Goal: Information Seeking & Learning: Learn about a topic

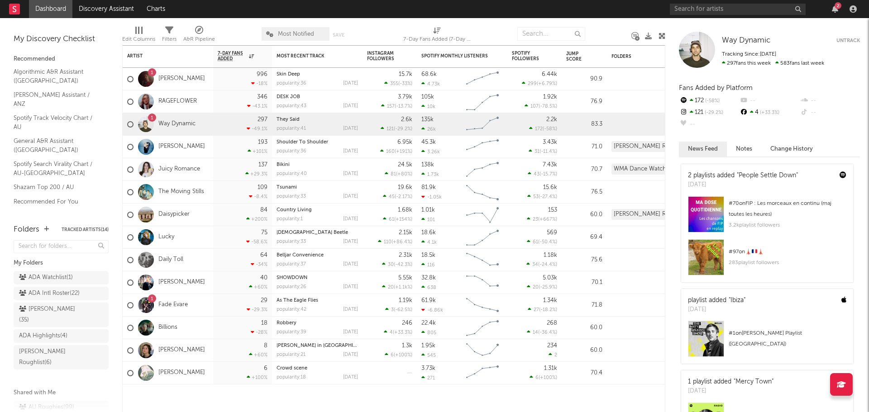
click at [715, 15] on div "2" at bounding box center [765, 9] width 190 height 18
click at [715, 9] on input "text" at bounding box center [738, 9] width 136 height 11
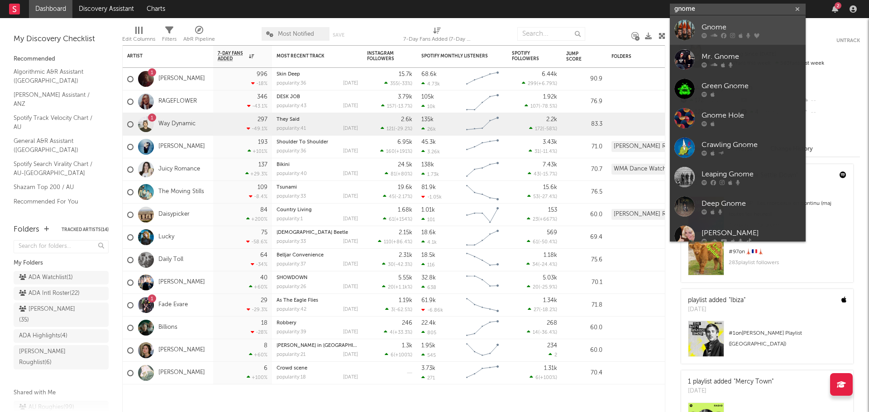
type input "gnome"
click at [721, 27] on div "Gnome" at bounding box center [752, 27] width 100 height 11
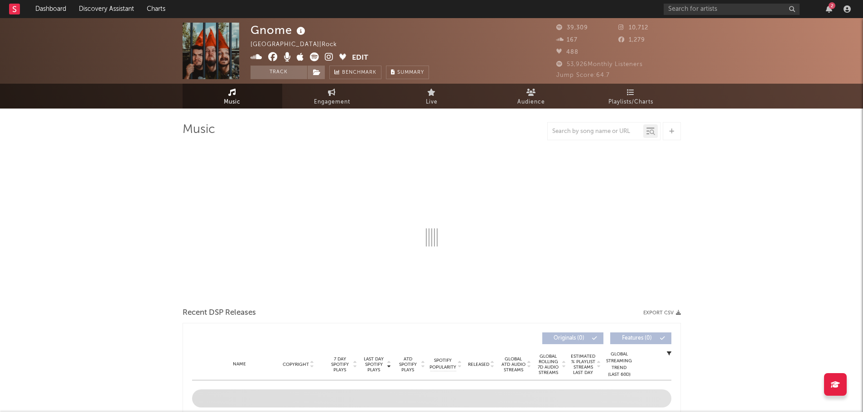
select select "6m"
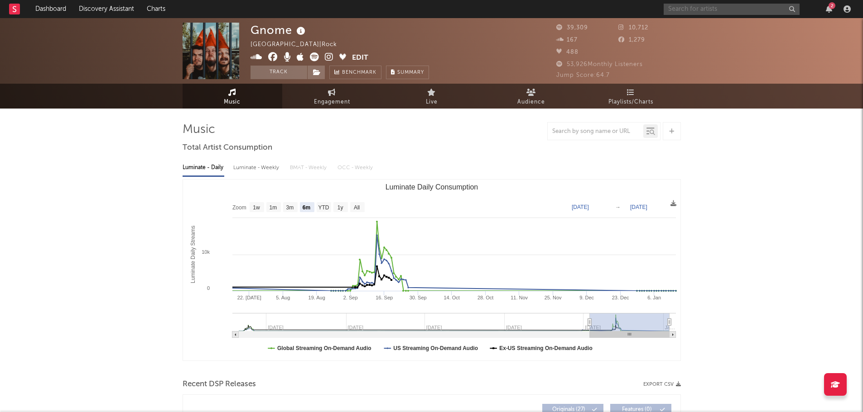
click at [730, 7] on input "text" at bounding box center [731, 9] width 136 height 11
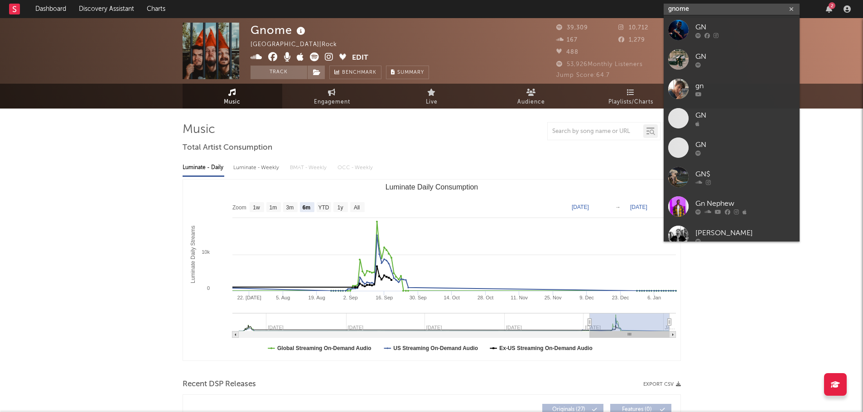
click at [730, 7] on input "gnome" at bounding box center [731, 9] width 136 height 11
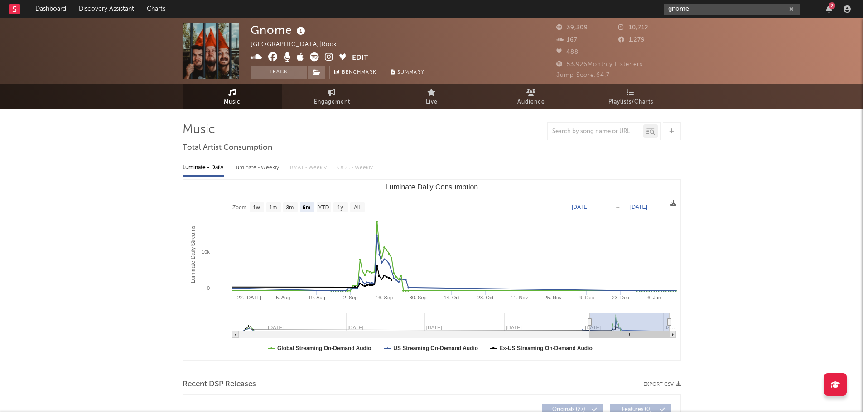
click at [693, 9] on input "gnome" at bounding box center [731, 9] width 136 height 11
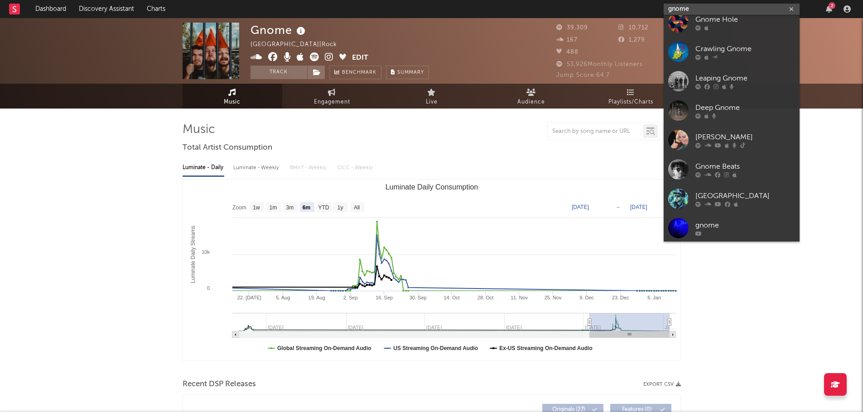
scroll to position [97, 0]
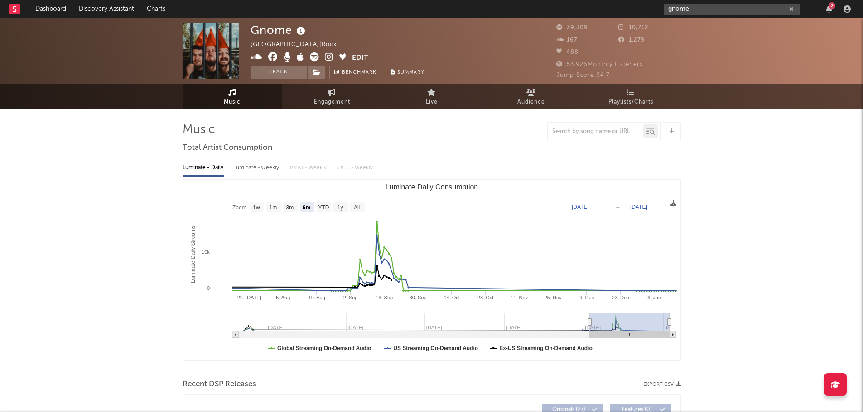
click at [713, 10] on input "gnome" at bounding box center [731, 9] width 136 height 11
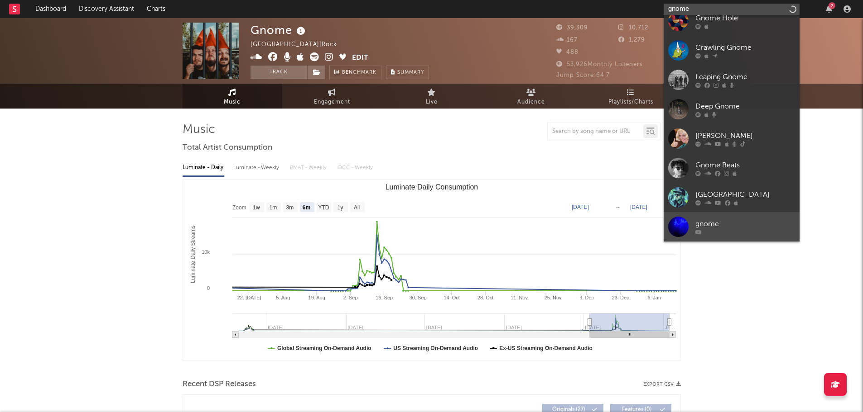
type input "gnome"
click at [737, 227] on div "gnome" at bounding box center [745, 224] width 100 height 11
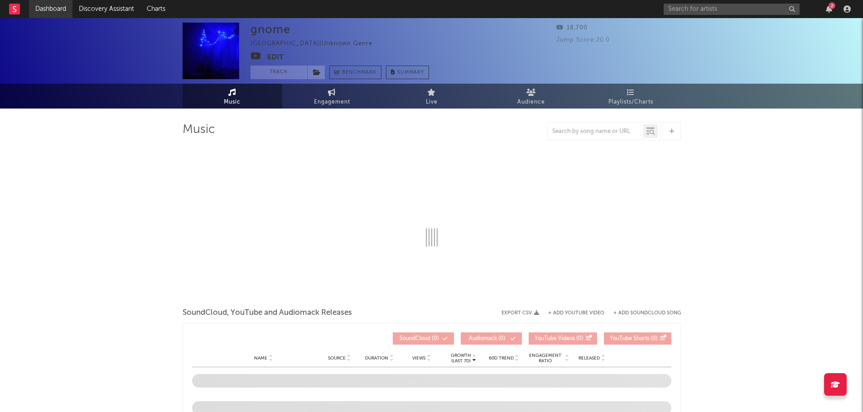
select select "1w"
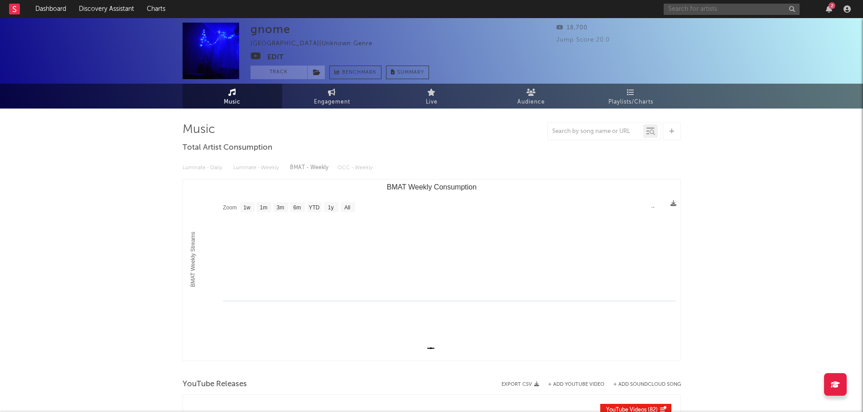
click at [752, 11] on input "text" at bounding box center [731, 9] width 136 height 11
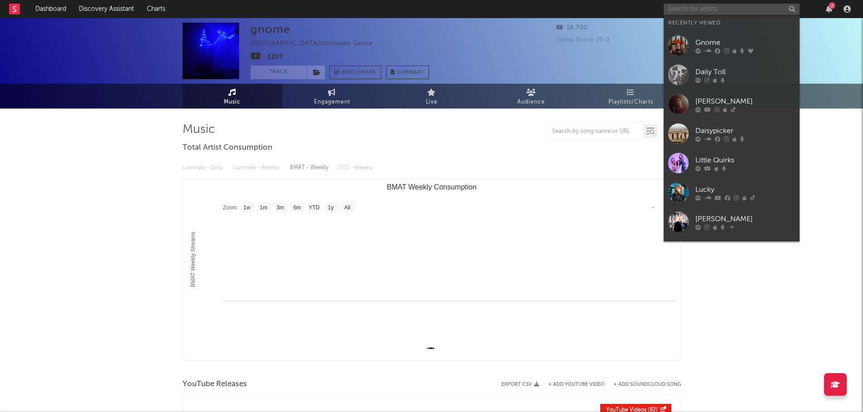
click at [771, 10] on input "text" at bounding box center [731, 9] width 136 height 11
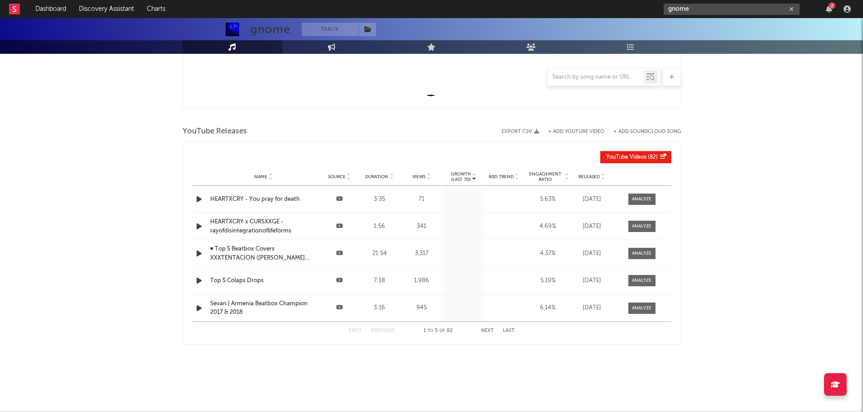
type input "gnome"
click at [822, 0] on div "gnome 2" at bounding box center [758, 9] width 190 height 18
click at [828, 13] on div "gnome 2" at bounding box center [758, 9] width 190 height 18
click at [828, 12] on icon "button" at bounding box center [828, 8] width 6 height 7
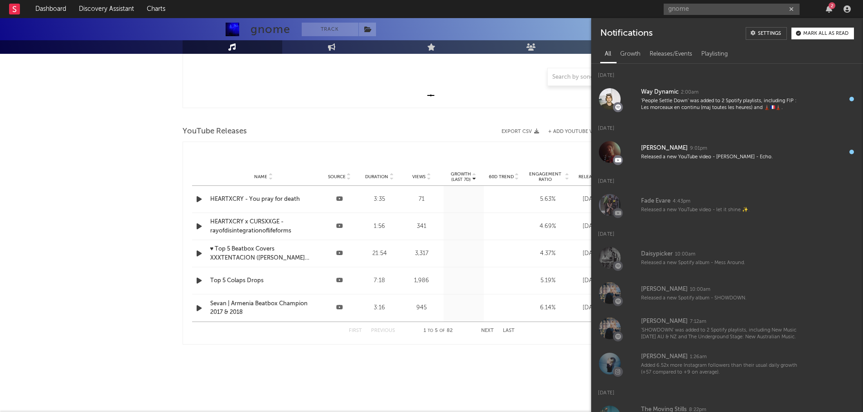
click at [811, 37] on button "Mark all as read" at bounding box center [822, 34] width 62 height 12
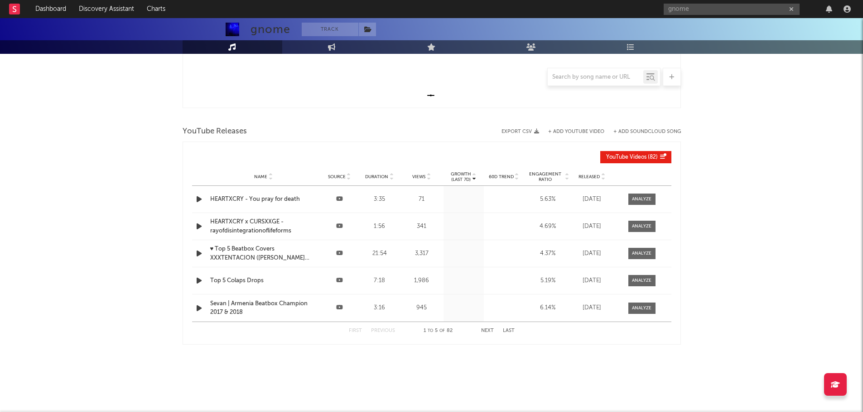
click at [26, 148] on div "gnome Track [GEOGRAPHIC_DATA] | Unknown Genre Edit Track Benchmark Summary 18,7…" at bounding box center [431, 89] width 863 height 648
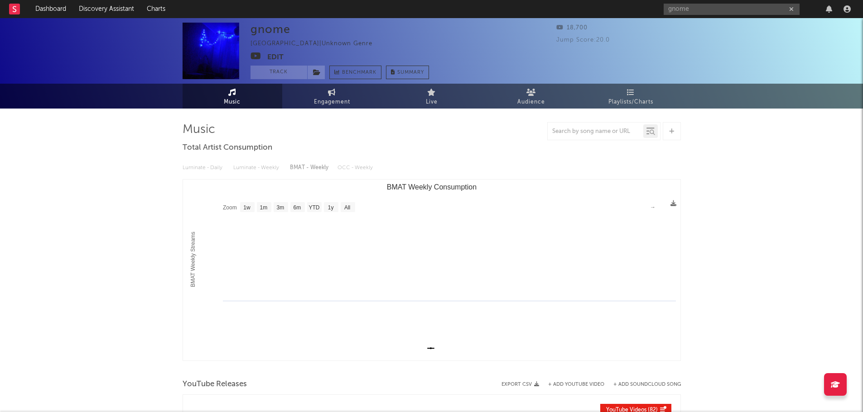
click at [17, 10] on rect at bounding box center [14, 9] width 11 height 11
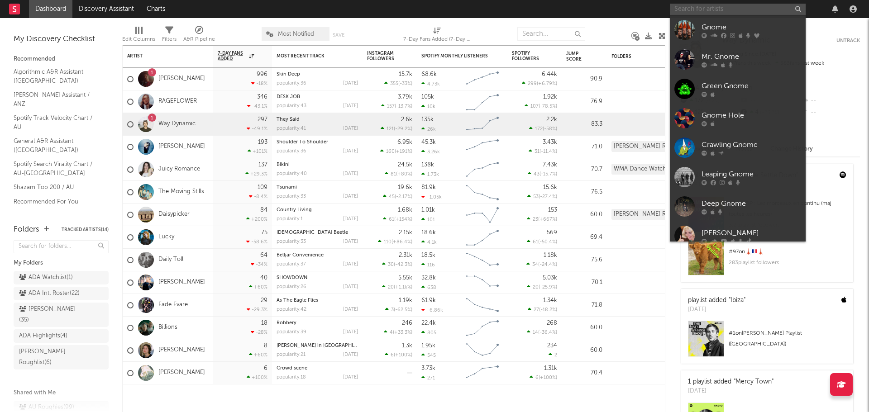
click at [744, 12] on input "text" at bounding box center [738, 9] width 136 height 11
click at [713, 8] on input "text" at bounding box center [738, 9] width 136 height 11
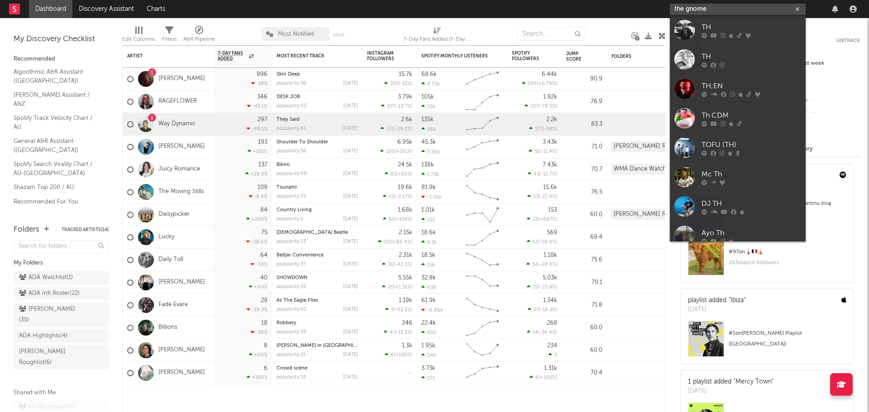
type input "the gnomes"
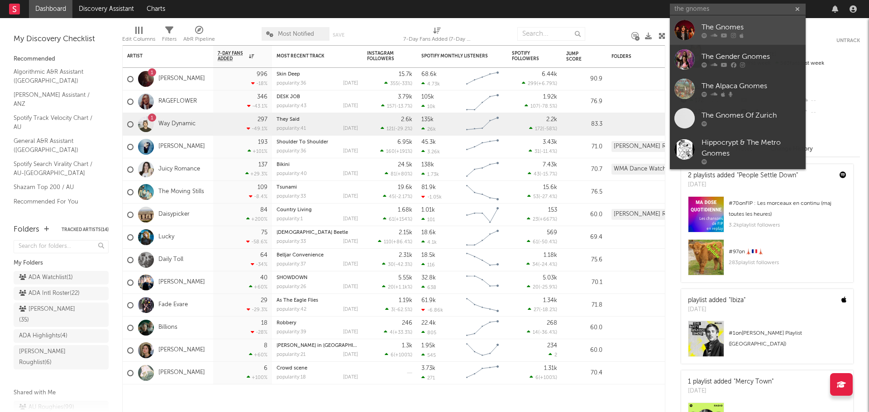
click at [720, 37] on div at bounding box center [752, 35] width 100 height 5
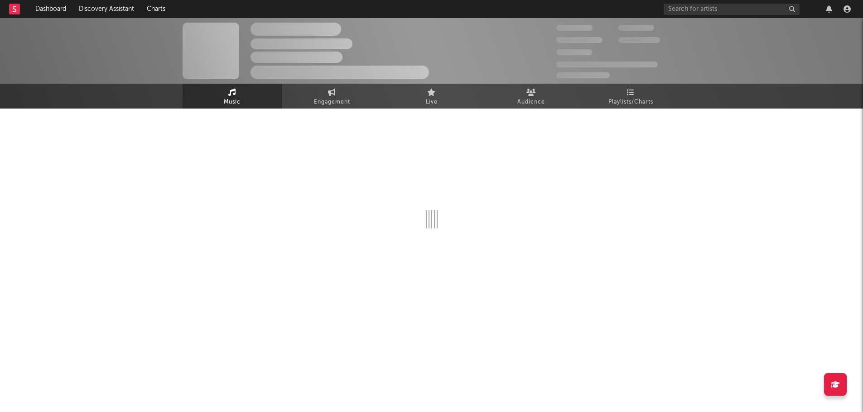
select select "1w"
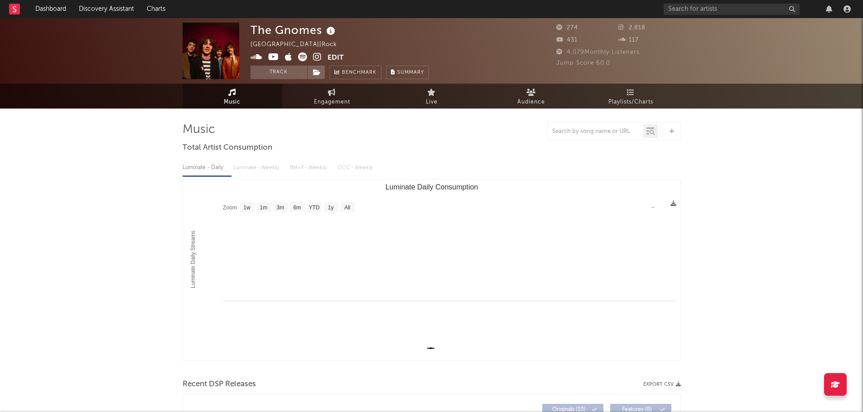
click at [480, 33] on div "The Gnomes [GEOGRAPHIC_DATA] | Rock Edit Track Benchmark Summary" at bounding box center [397, 51] width 294 height 57
click at [280, 71] on button "Track" at bounding box center [278, 73] width 57 height 14
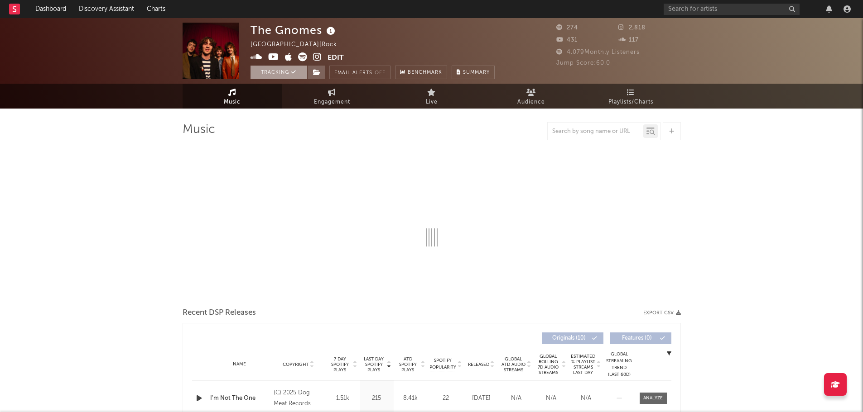
select select "1w"
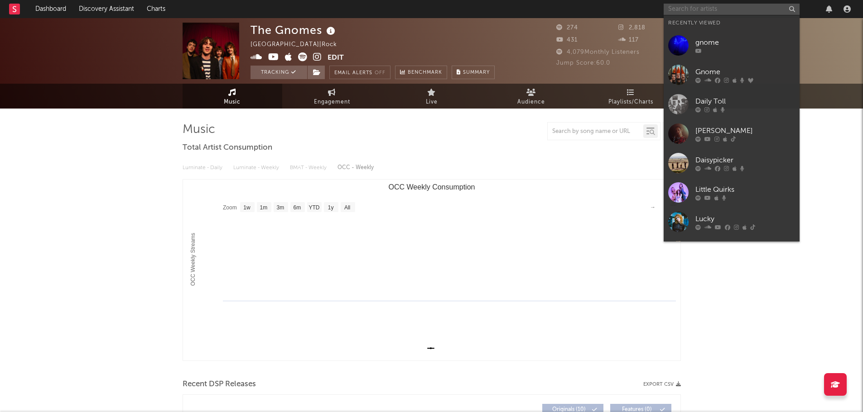
click at [682, 7] on input "text" at bounding box center [731, 9] width 136 height 11
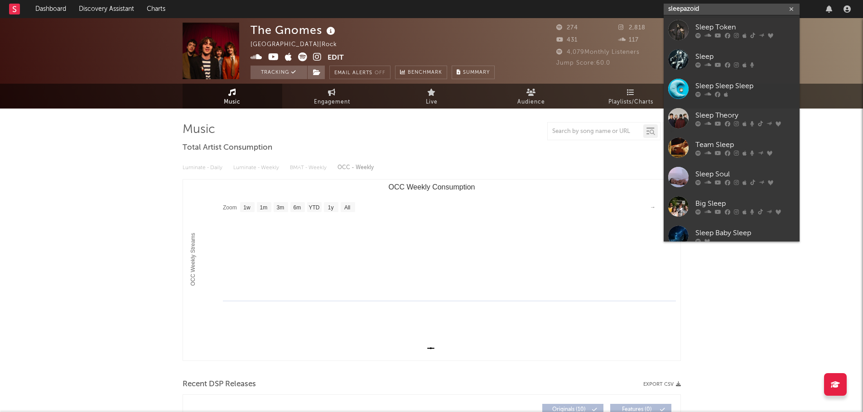
click at [725, 6] on input "sleepazoid" at bounding box center [731, 9] width 136 height 11
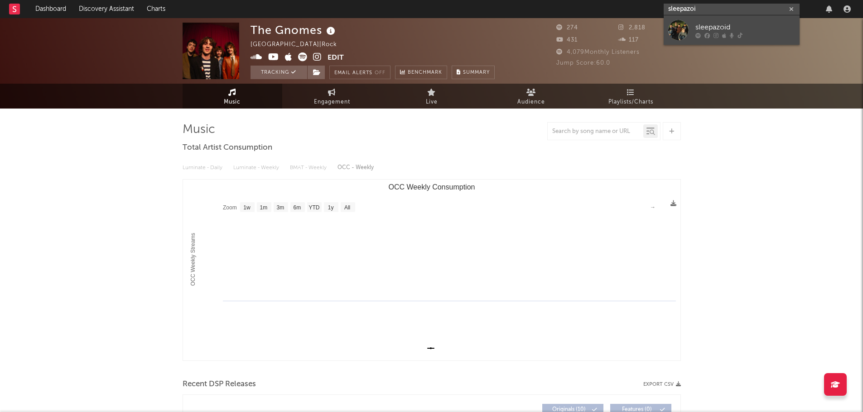
type input "sleepazoi"
click at [724, 32] on div "sleepazoid" at bounding box center [745, 27] width 100 height 11
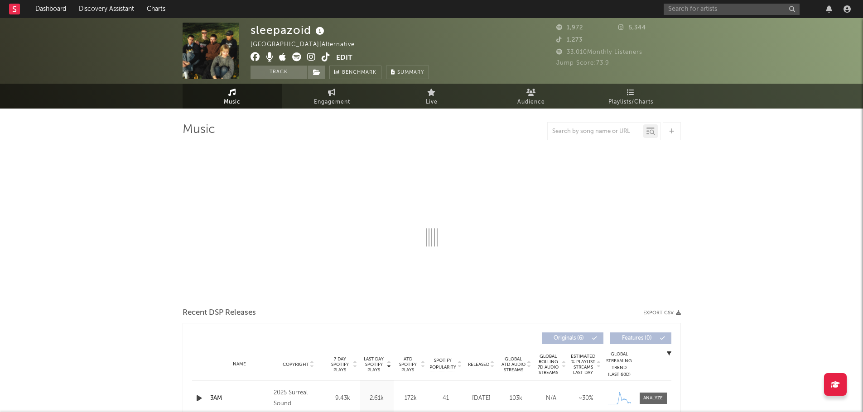
select select "1w"
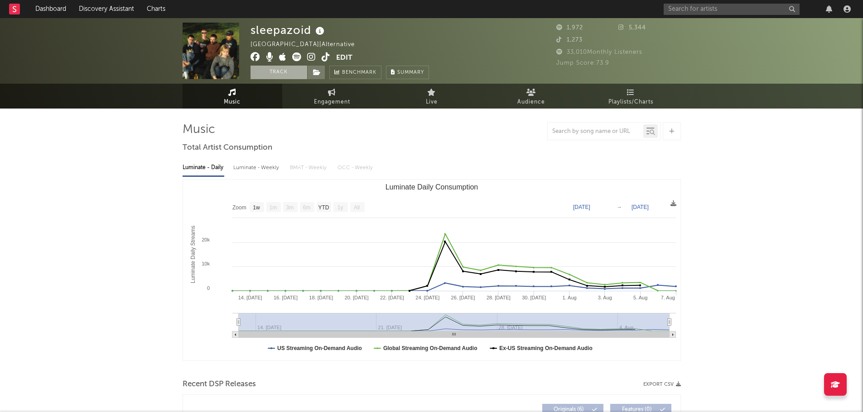
click at [259, 72] on button "Track" at bounding box center [278, 73] width 57 height 14
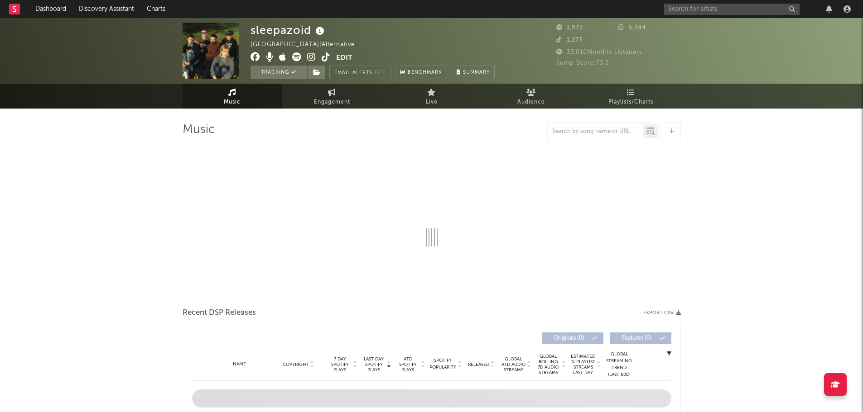
click at [310, 59] on icon at bounding box center [311, 57] width 9 height 9
select select "1w"
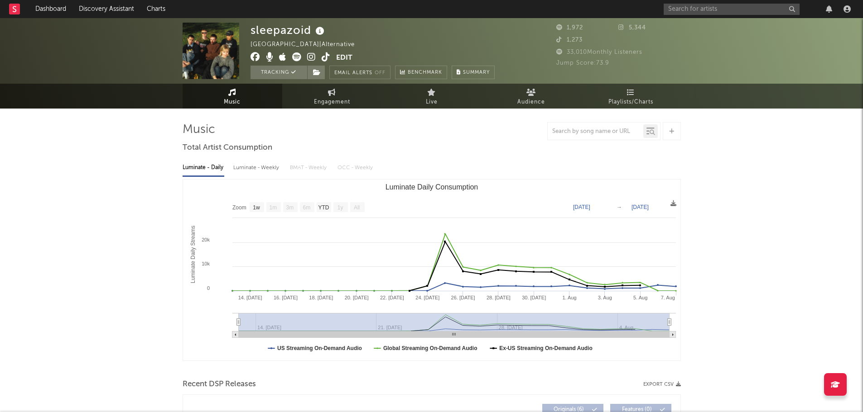
click at [299, 59] on icon at bounding box center [296, 57] width 9 height 9
